Goal: Check status: Check status

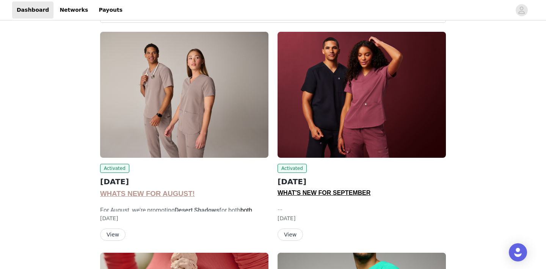
scroll to position [37, 0]
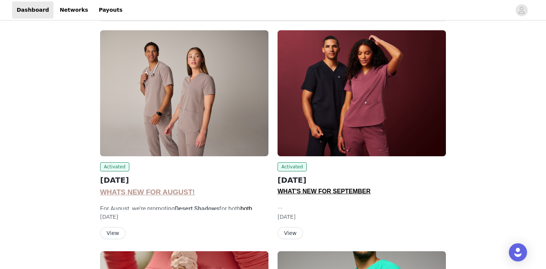
click at [366, 125] on img at bounding box center [361, 93] width 168 height 126
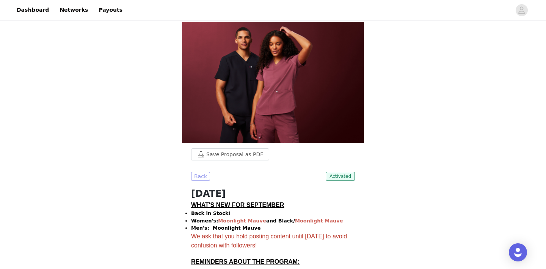
click at [201, 176] on button "Back" at bounding box center [200, 176] width 19 height 9
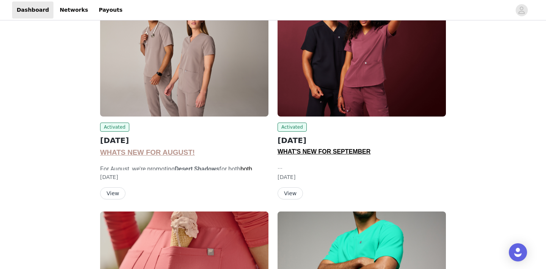
scroll to position [76, 0]
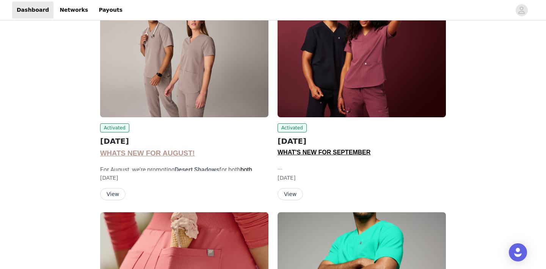
click at [289, 196] on button "View" at bounding box center [289, 194] width 25 height 12
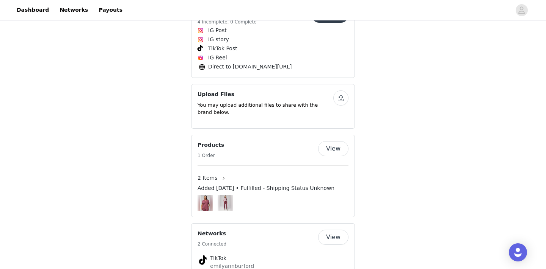
scroll to position [548, 0]
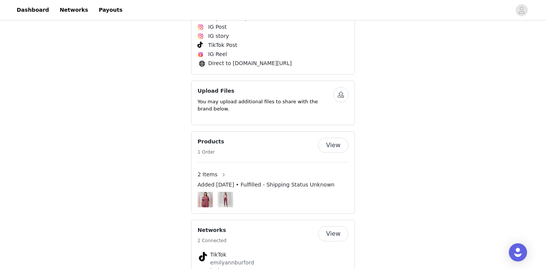
click at [335, 146] on button "View" at bounding box center [333, 145] width 30 height 15
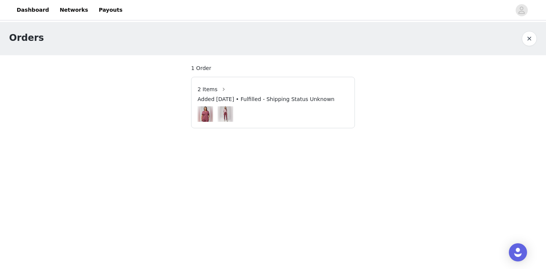
click at [224, 99] on span "Added [DATE] • Fulfilled - Shipping Status Unknown" at bounding box center [265, 100] width 137 height 8
click at [214, 88] on span "2 Items" at bounding box center [207, 90] width 20 height 8
click at [207, 88] on span "2 Items" at bounding box center [207, 90] width 20 height 8
click at [218, 88] on button "button" at bounding box center [224, 89] width 12 height 12
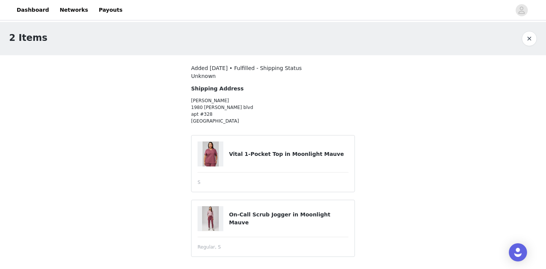
click at [248, 151] on h4 "Vital 1-Pocket Top in Moonlight Mauve" at bounding box center [288, 154] width 119 height 8
copy article "Vital 1-Pocket Top in Moonlight Mauve"
click at [525, 37] on button "button" at bounding box center [528, 38] width 15 height 15
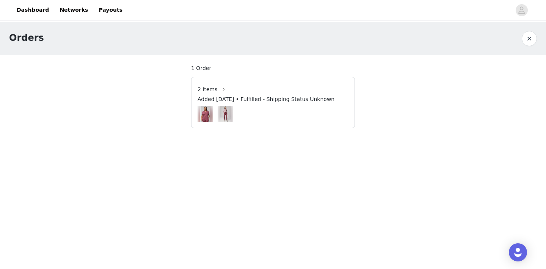
click at [527, 36] on button "button" at bounding box center [528, 38] width 15 height 15
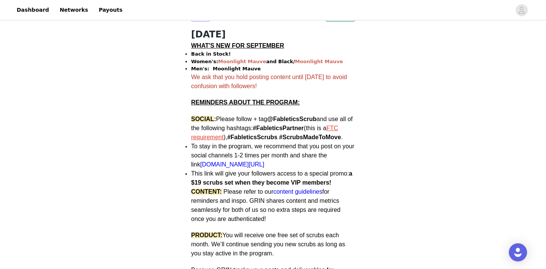
scroll to position [160, 0]
